Goal: Information Seeking & Learning: Learn about a topic

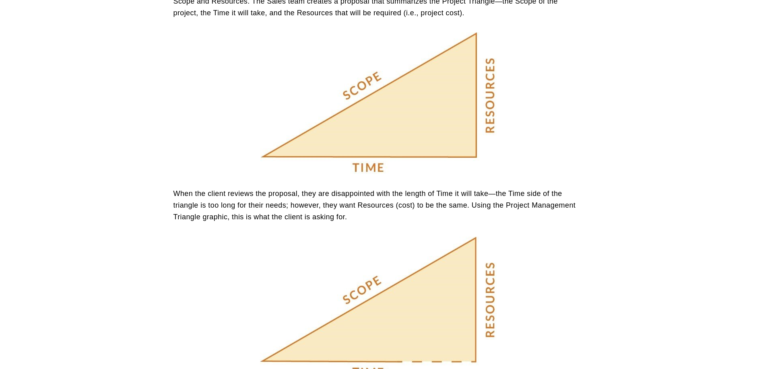
scroll to position [604, 0]
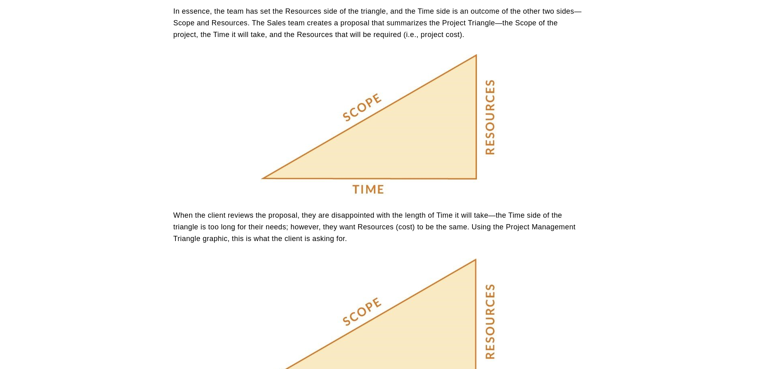
click at [131, 97] on article "The Project Management Triangle [DATE] Written By [PERSON_NAME] Whether you are…" at bounding box center [378, 122] width 757 height 1285
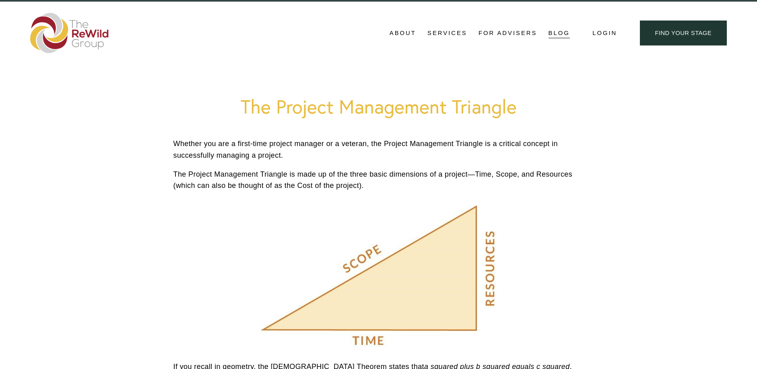
scroll to position [0, 0]
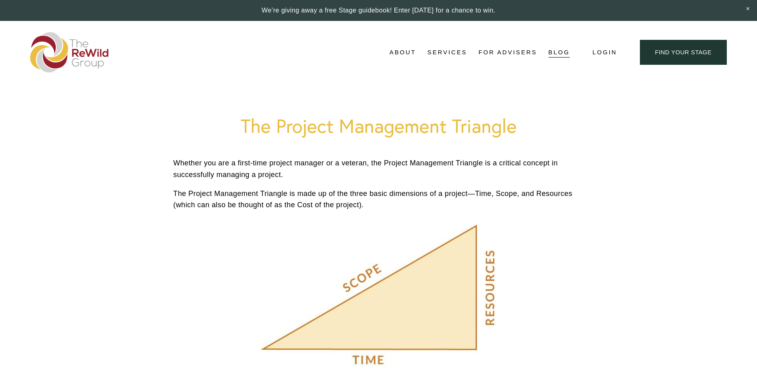
click at [192, 135] on h1 "The Project Management Triangle" at bounding box center [378, 125] width 411 height 23
drag, startPoint x: 244, startPoint y: 123, endPoint x: 440, endPoint y: 204, distance: 212.2
copy div "The Project Management Triangle [DATE] Written By [PERSON_NAME] Whether you are…"
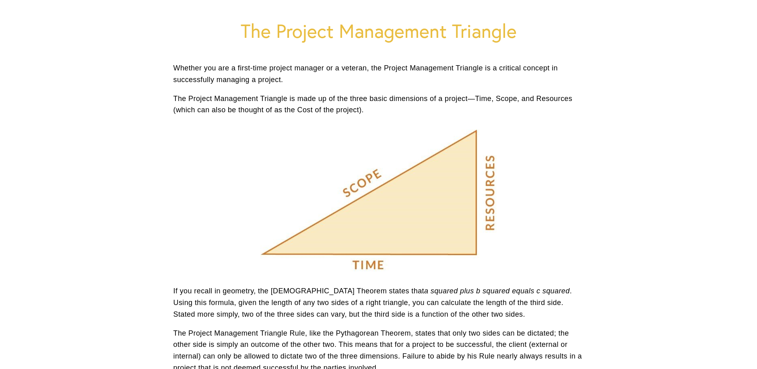
scroll to position [121, 0]
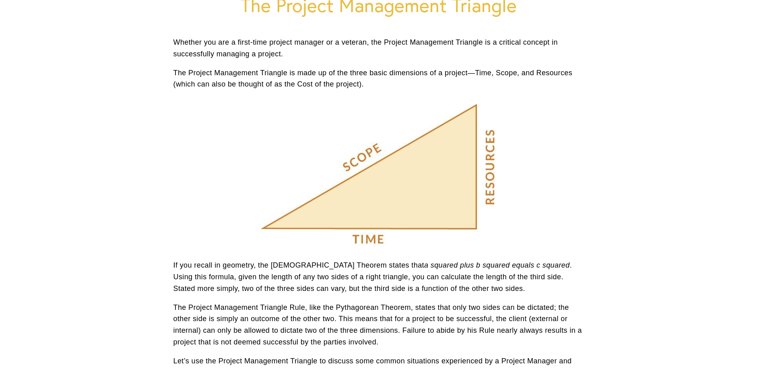
drag, startPoint x: 411, startPoint y: 173, endPoint x: 542, endPoint y: 179, distance: 131.4
click at [542, 179] on div at bounding box center [379, 175] width 424 height 156
drag, startPoint x: 431, startPoint y: 180, endPoint x: 582, endPoint y: 193, distance: 151.9
click at [582, 193] on div at bounding box center [379, 175] width 424 height 156
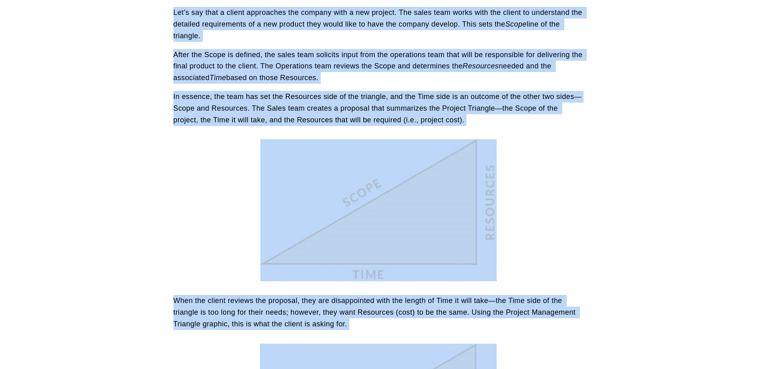
scroll to position [523, 0]
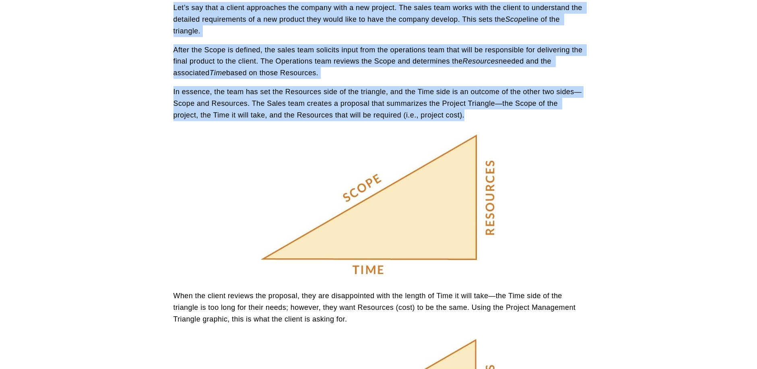
drag, startPoint x: 173, startPoint y: 103, endPoint x: 507, endPoint y: 120, distance: 334.9
copy div "Lo ips dolors am consecte, adi Elitseddoei Tempori utlabo etdo m aliquae admi v…"
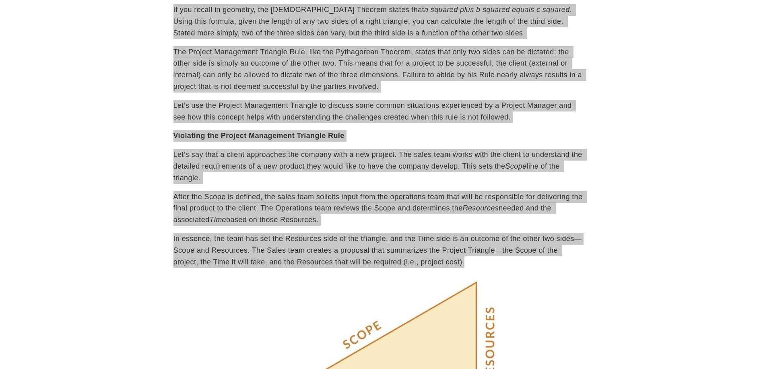
scroll to position [362, 0]
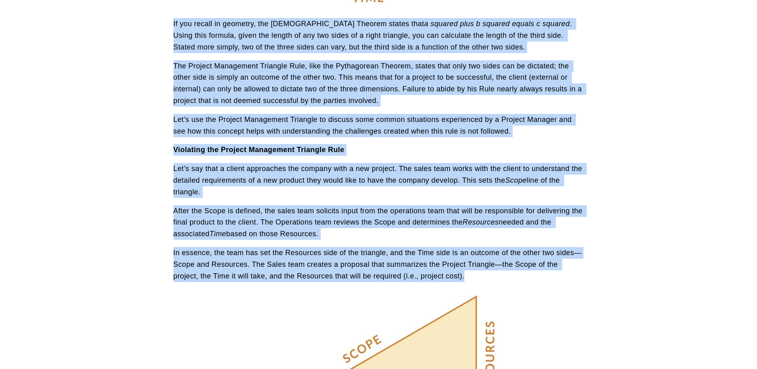
click at [117, 197] on article "The Project Management Triangle [DATE] Written By [PERSON_NAME] Whether you are…" at bounding box center [378, 364] width 757 height 1285
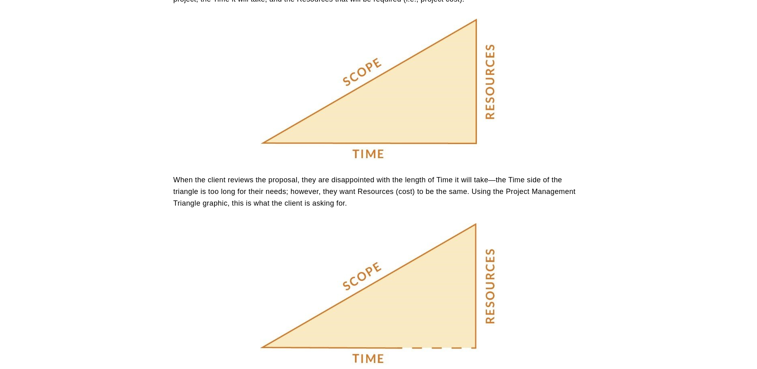
scroll to position [644, 0]
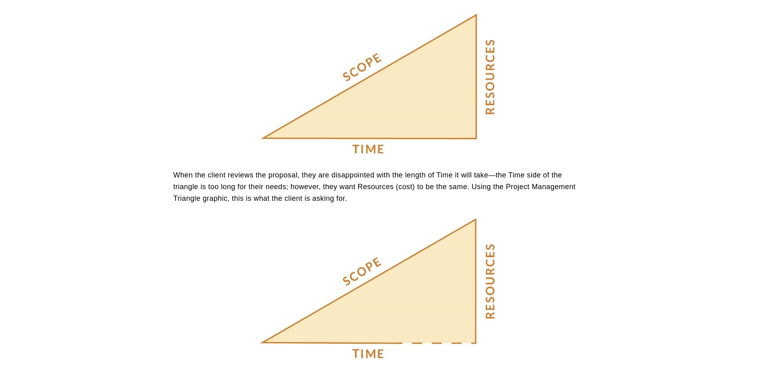
click at [600, 223] on article "The Project Management Triangle [DATE] Written By [PERSON_NAME] Whether you are…" at bounding box center [378, 82] width 757 height 1285
click at [459, 291] on div at bounding box center [378, 289] width 237 height 142
drag, startPoint x: 459, startPoint y: 291, endPoint x: 623, endPoint y: 255, distance: 168.1
click at [623, 255] on article "The Project Management Triangle [DATE] Written By [PERSON_NAME] Whether you are…" at bounding box center [378, 82] width 757 height 1285
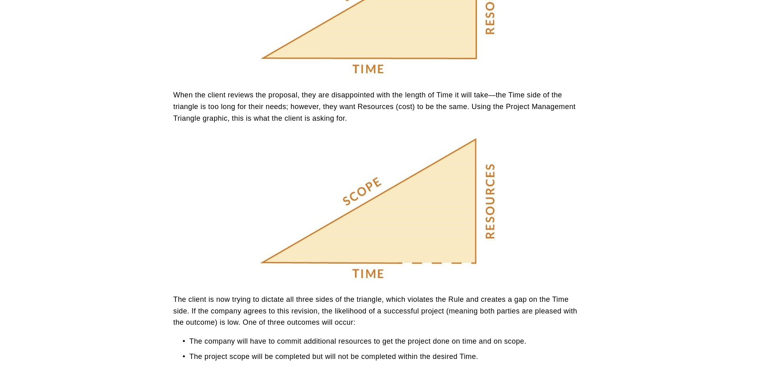
scroll to position [725, 0]
click at [159, 129] on article "The Project Management Triangle [DATE] Written By [PERSON_NAME] Whether you are…" at bounding box center [378, 2] width 757 height 1285
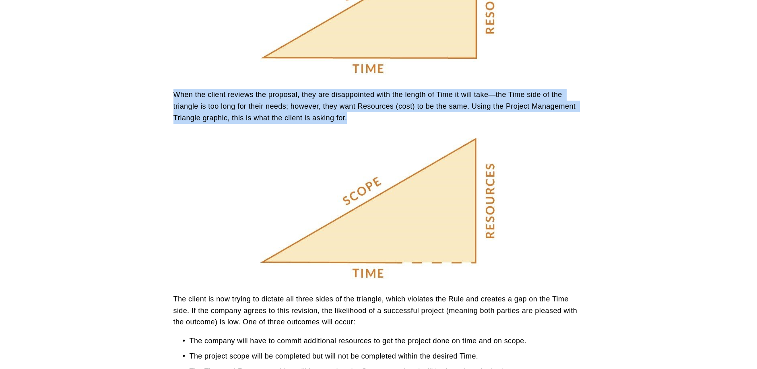
drag, startPoint x: 173, startPoint y: 91, endPoint x: 362, endPoint y: 121, distance: 191.1
click at [362, 121] on p "When the client reviews the proposal, they are disappointed with the length of …" at bounding box center [378, 106] width 411 height 35
drag, startPoint x: 362, startPoint y: 121, endPoint x: 326, endPoint y: 116, distance: 35.9
copy p "When the client reviews the proposal, they are disappointed with the length of …"
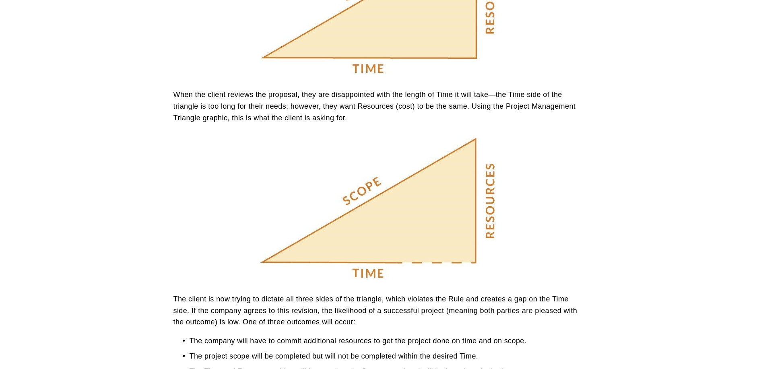
click at [104, 212] on article "The Project Management Triangle [DATE] Written By [PERSON_NAME] Whether you are…" at bounding box center [378, 2] width 757 height 1285
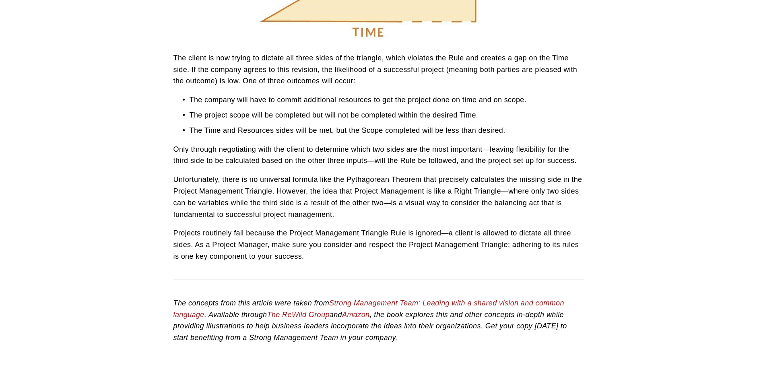
scroll to position [966, 0]
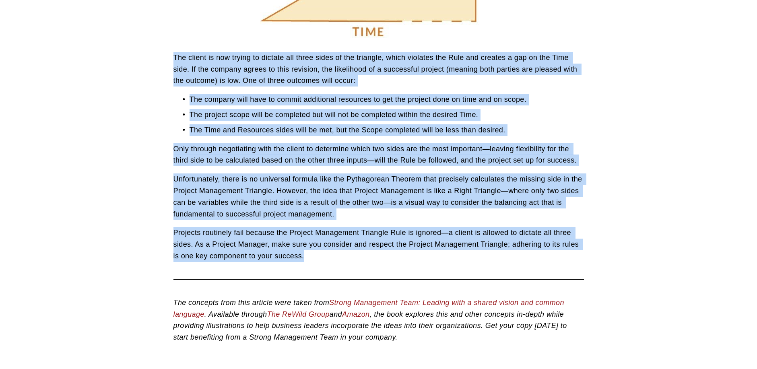
drag, startPoint x: 174, startPoint y: 55, endPoint x: 313, endPoint y: 262, distance: 249.5
click at [313, 262] on div "The client is now trying to dictate all three sides of the triangle, which viol…" at bounding box center [379, 157] width 424 height 224
drag, startPoint x: 313, startPoint y: 262, endPoint x: 270, endPoint y: 189, distance: 85.1
copy div "Lor ipsumd si ame consec ad elitsed doe tempo incid ut lab etdolore, magna aliq…"
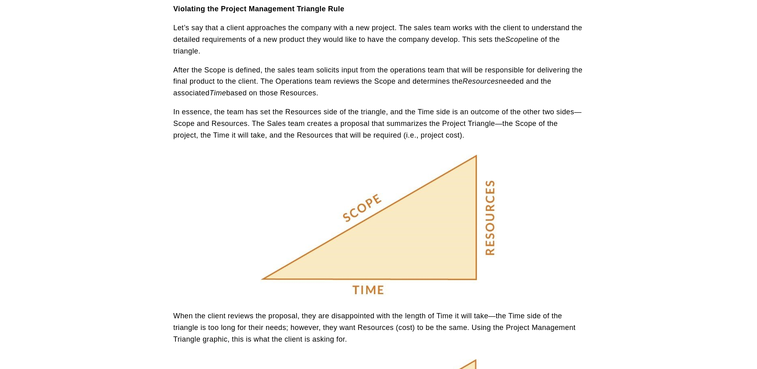
scroll to position [362, 0]
